Goal: Information Seeking & Learning: Learn about a topic

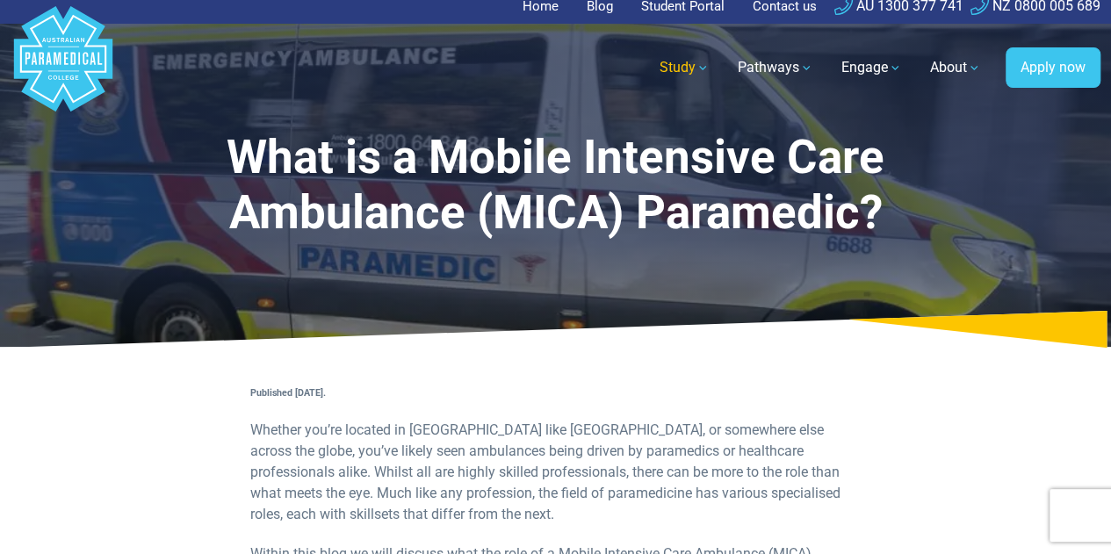
scroll to position [8, 0]
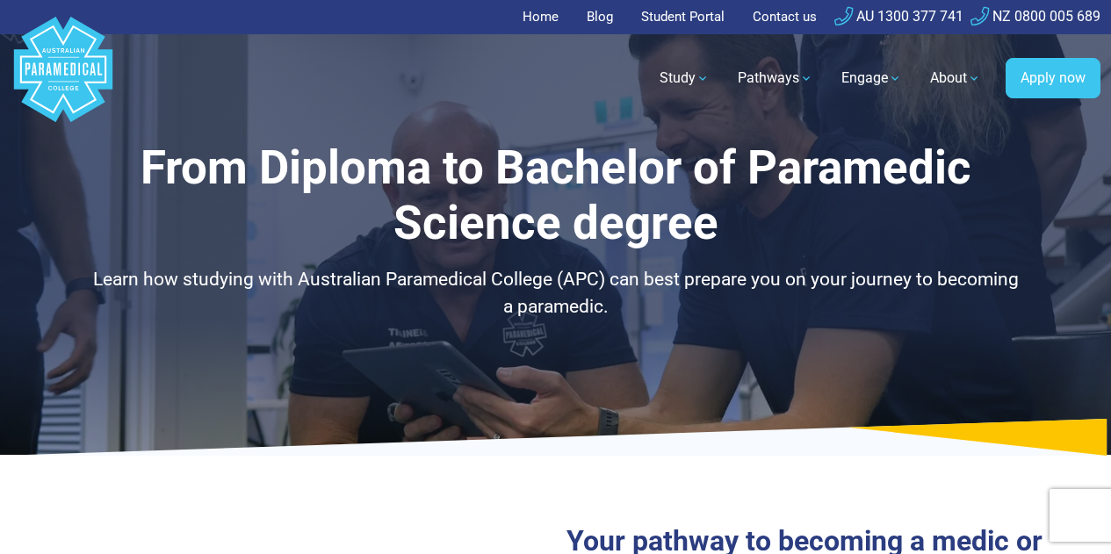
select select "**********"
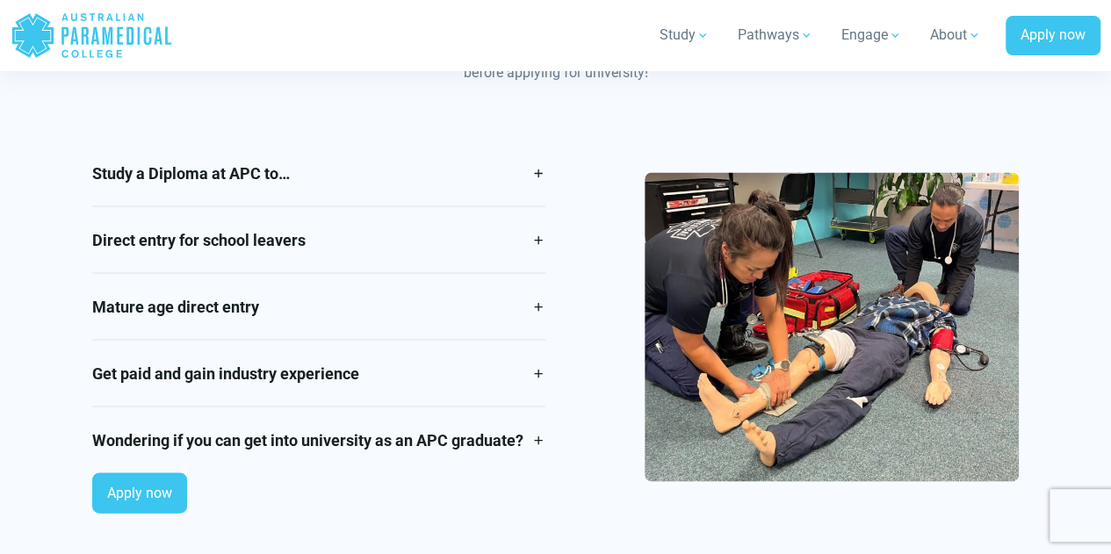
scroll to position [1586, 0]
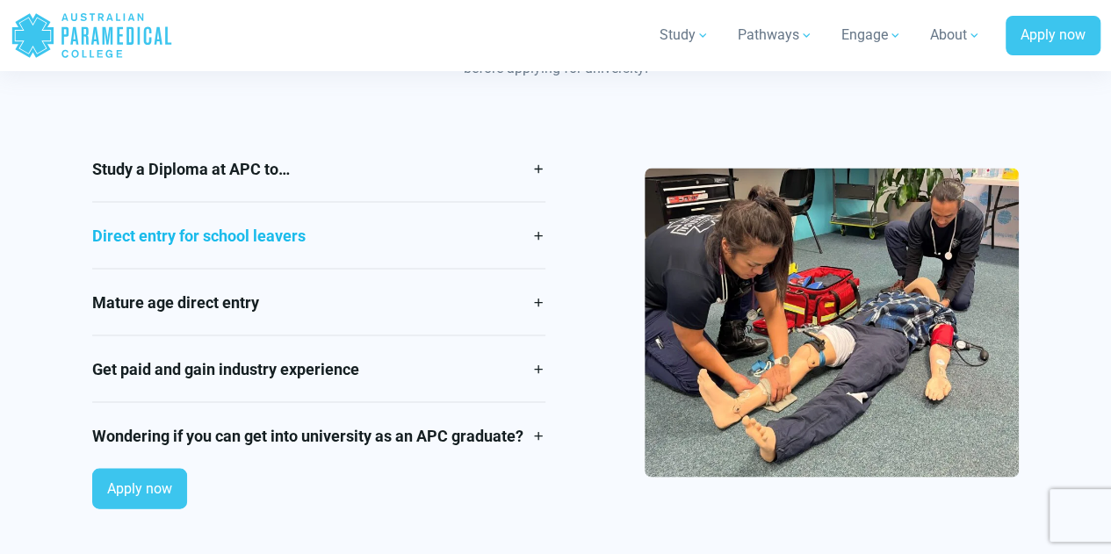
click at [508, 247] on link "Direct entry for school leavers" at bounding box center [318, 235] width 452 height 66
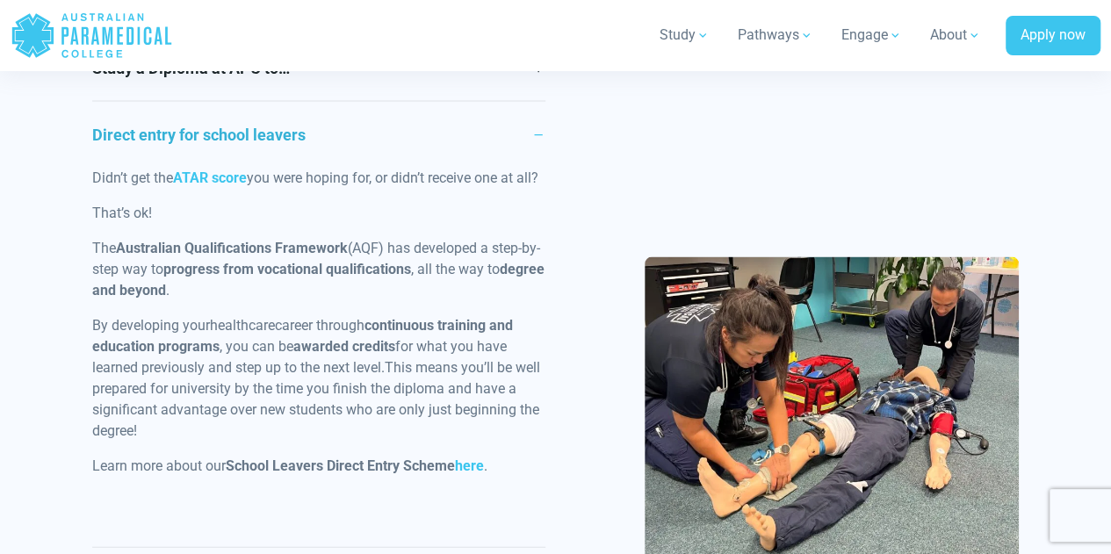
scroll to position [1694, 0]
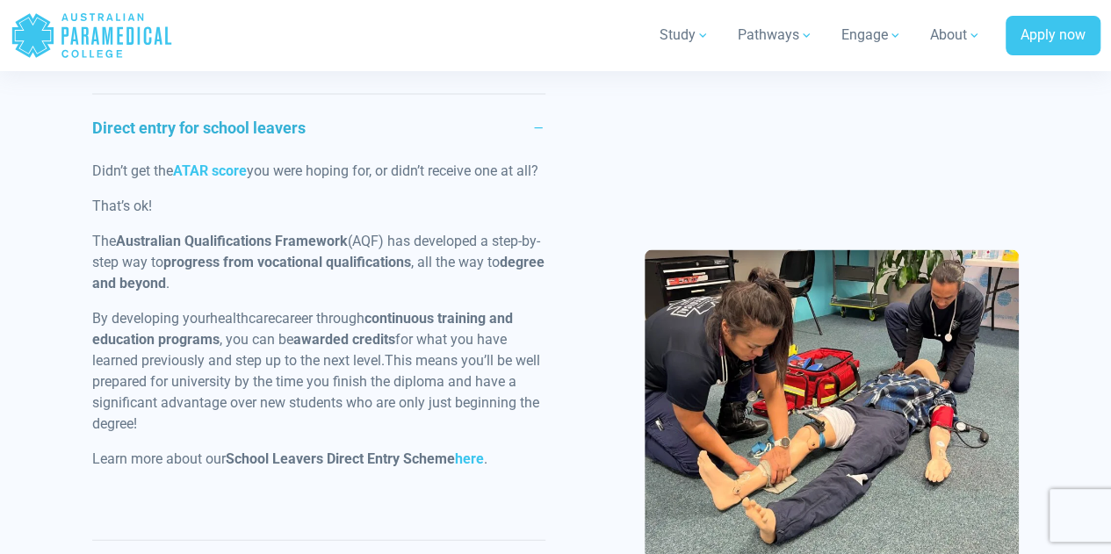
click at [515, 159] on link "Direct entry for school leavers" at bounding box center [318, 128] width 452 height 66
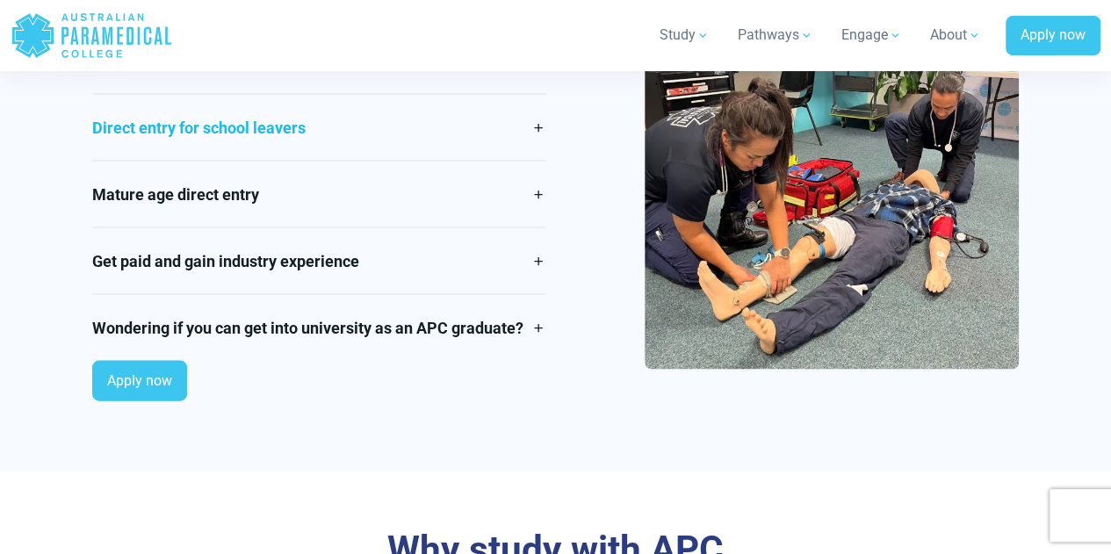
click at [500, 278] on link "Get paid and gain industry experience" at bounding box center [318, 261] width 452 height 66
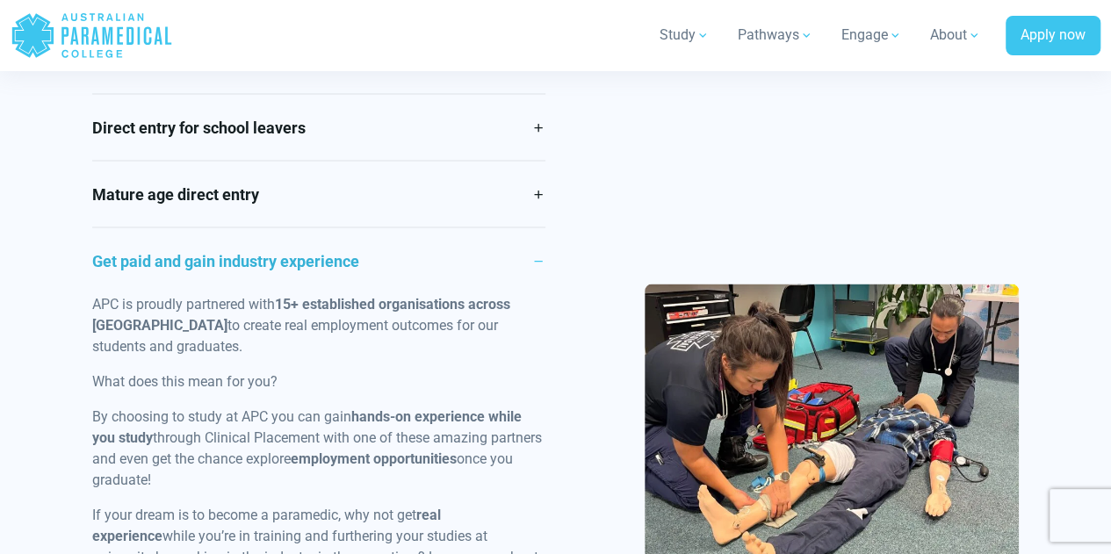
click at [488, 266] on link "Get paid and gain industry experience" at bounding box center [318, 261] width 452 height 66
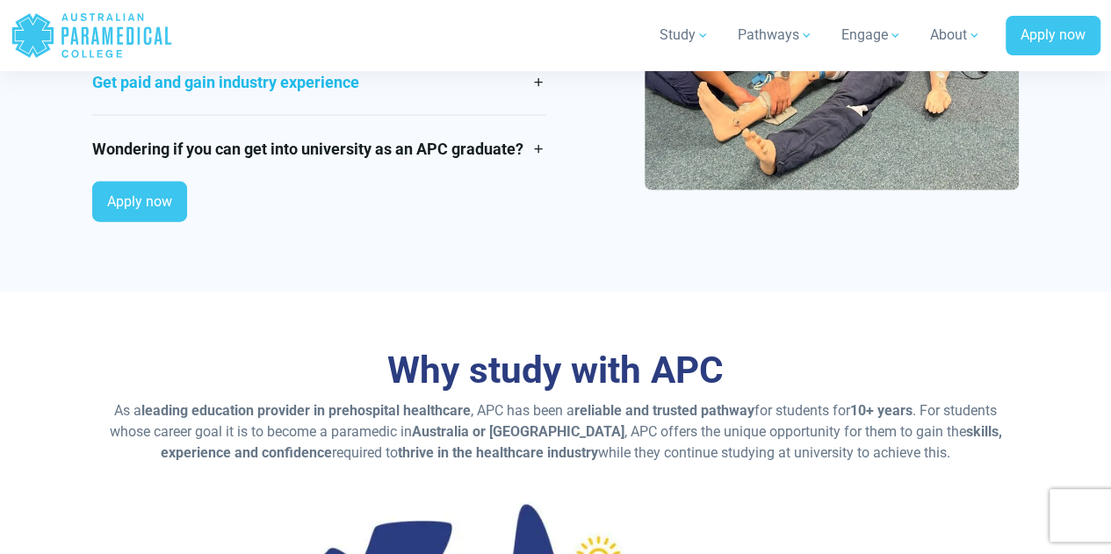
scroll to position [1880, 0]
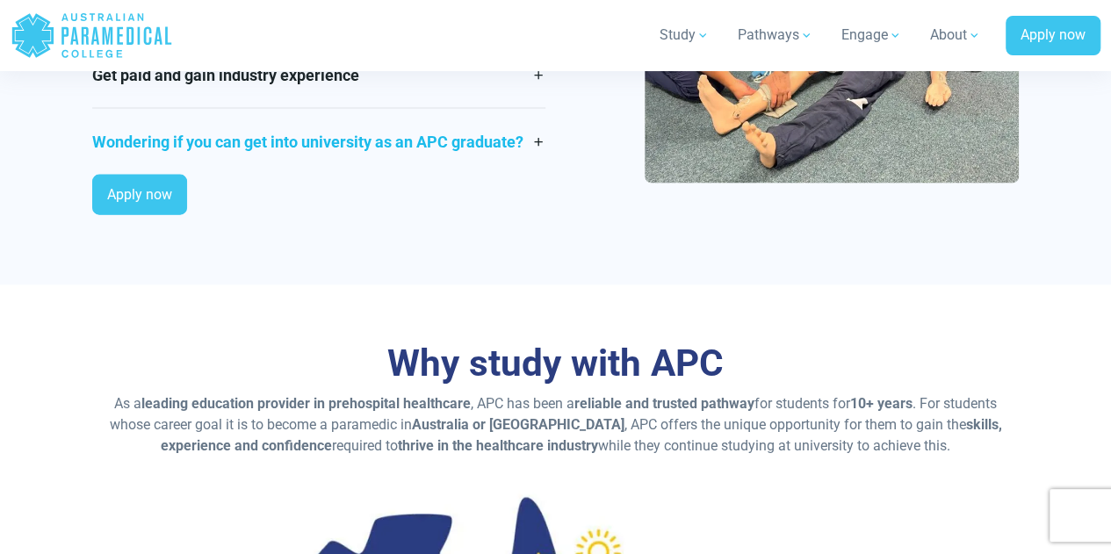
click at [531, 151] on link "Wondering if you can get into university as an APC graduate?" at bounding box center [318, 142] width 452 height 66
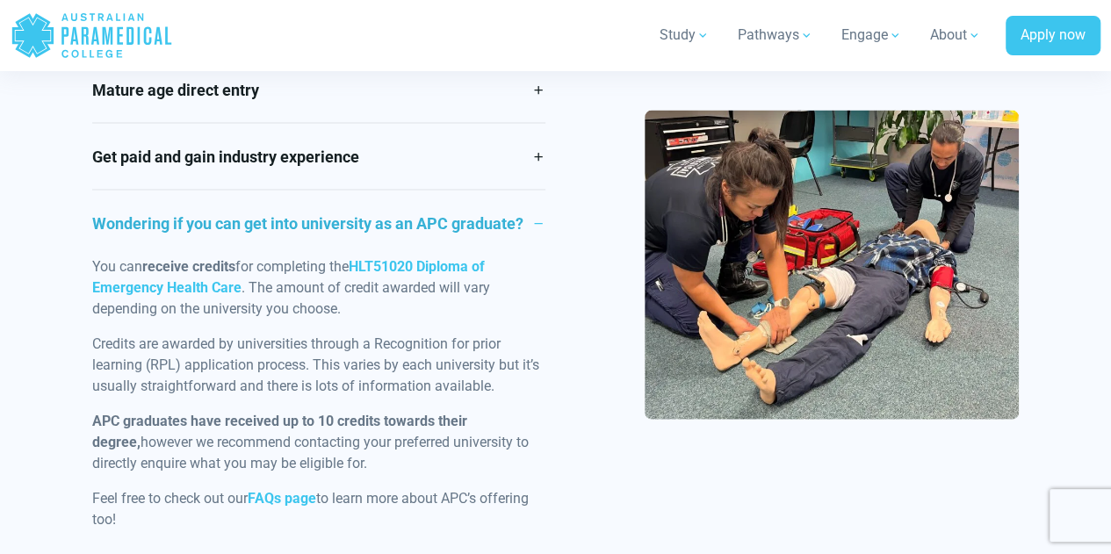
scroll to position [1795, 0]
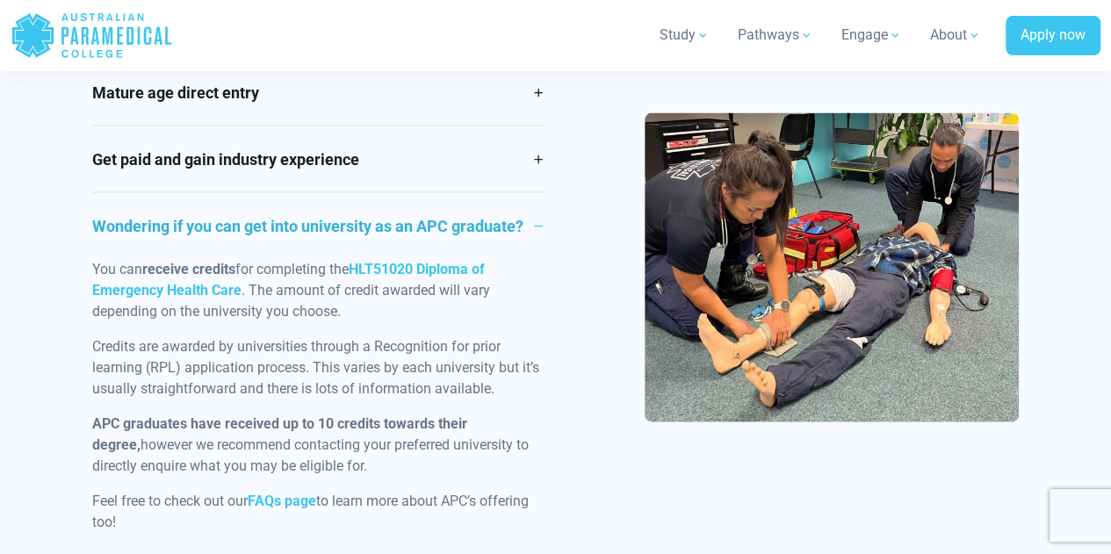
click at [540, 225] on link "Wondering if you can get into university as an APC graduate?" at bounding box center [318, 226] width 452 height 66
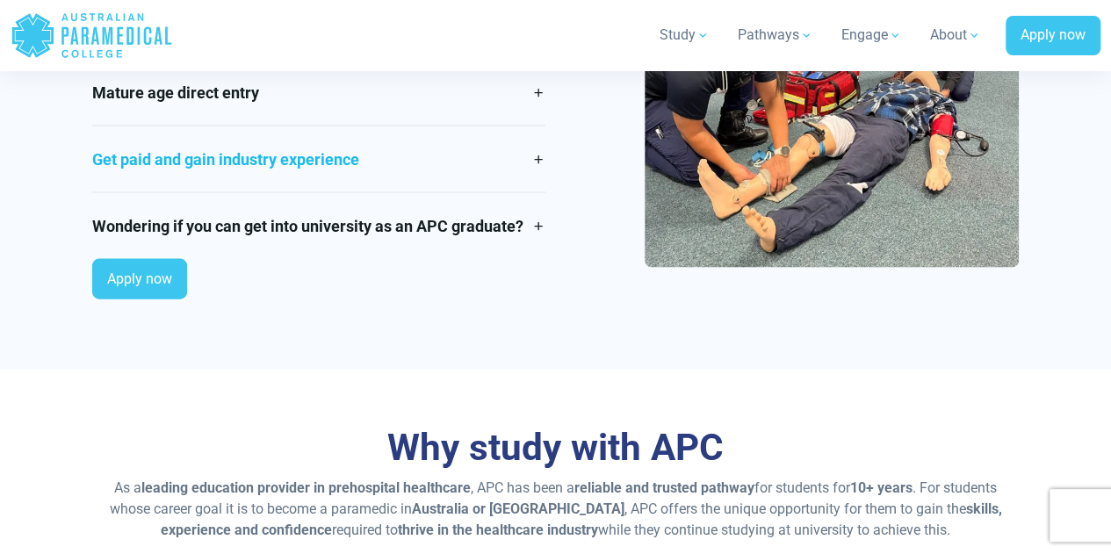
click at [536, 161] on link "Get paid and gain industry experience" at bounding box center [318, 159] width 452 height 66
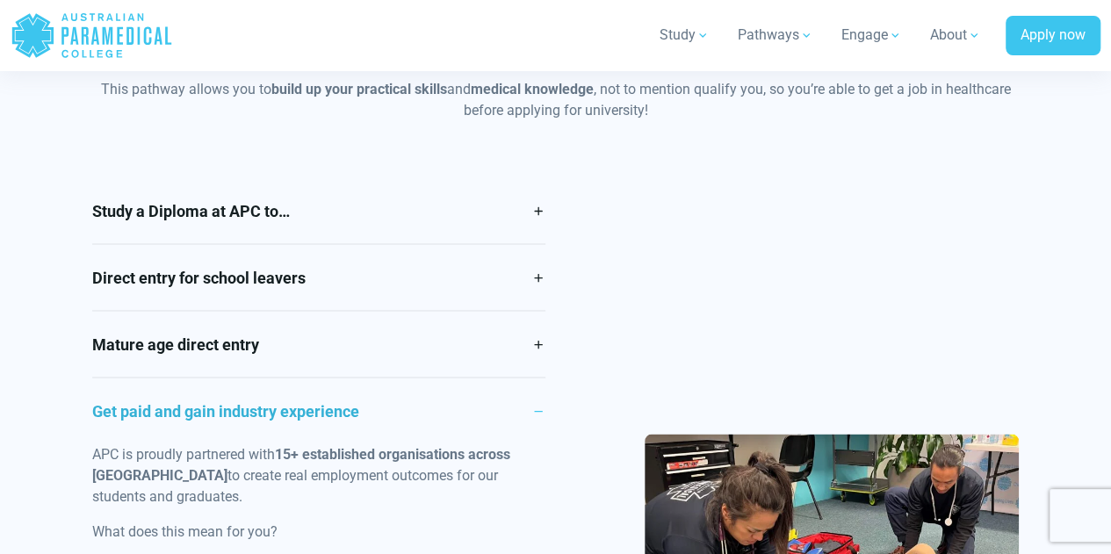
scroll to position [1549, 0]
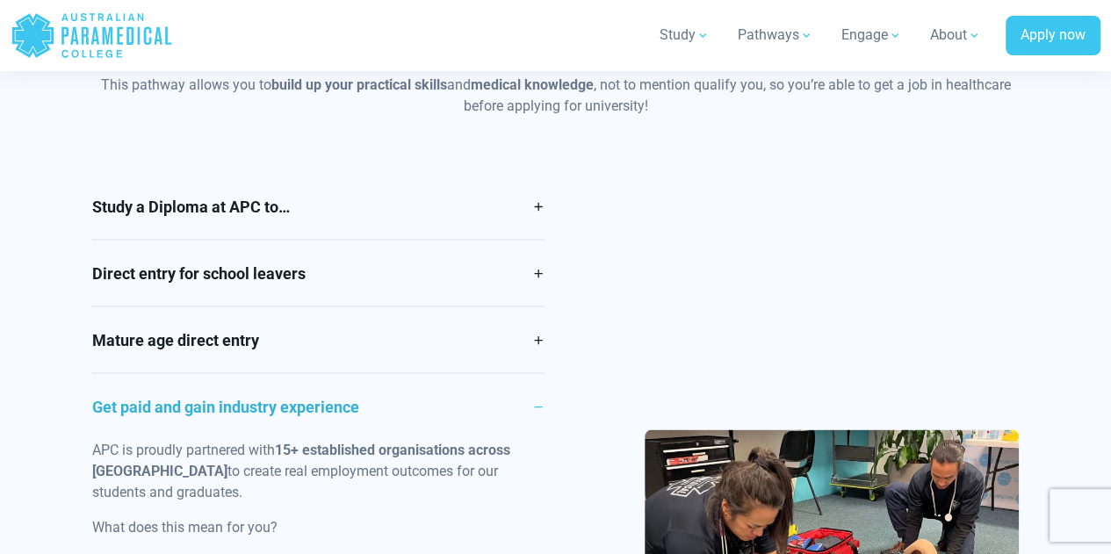
click at [539, 408] on link "Get paid and gain industry experience" at bounding box center [318, 406] width 452 height 66
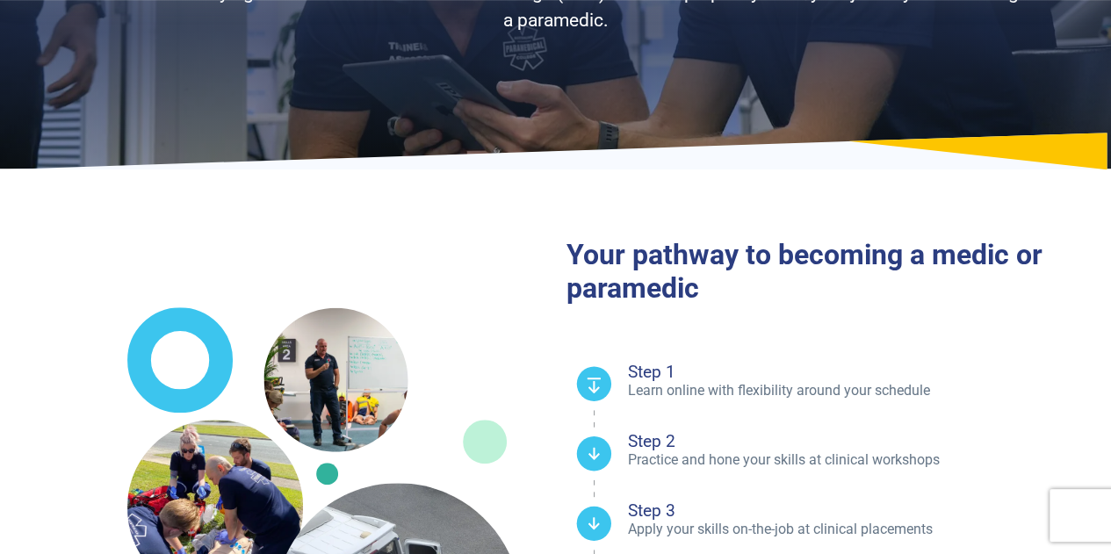
scroll to position [284, 0]
